Goal: Navigation & Orientation: Find specific page/section

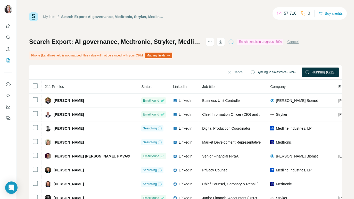
click at [251, 20] on div "My lists / Search Export: AI governance, Medtronic, Stryker, Medline Industries…" at bounding box center [185, 16] width 313 height 9
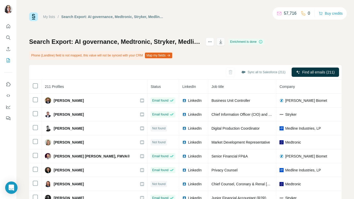
click at [223, 42] on icon "button" at bounding box center [220, 41] width 5 height 5
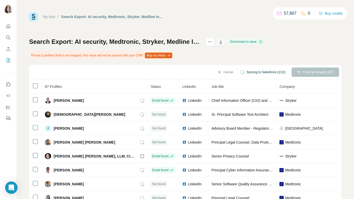
click at [223, 43] on icon "button" at bounding box center [220, 41] width 5 height 5
